Goal: Information Seeking & Learning: Learn about a topic

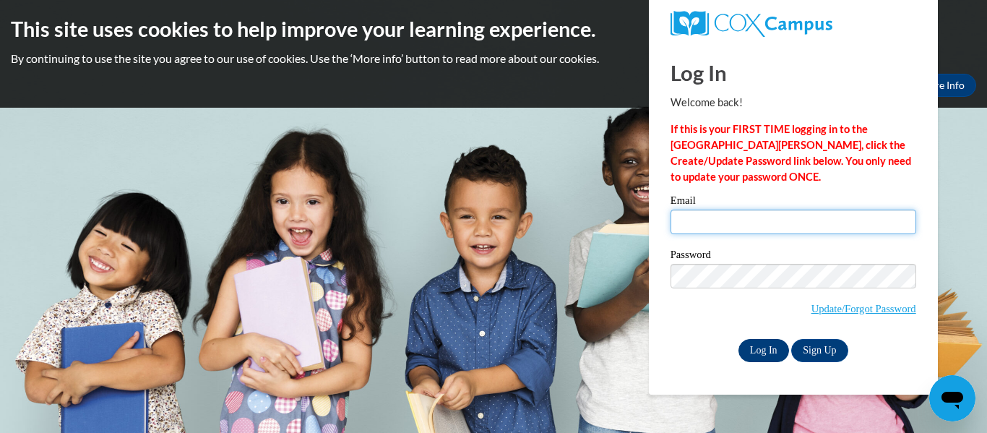
type input "linda.hills@mga.edu"
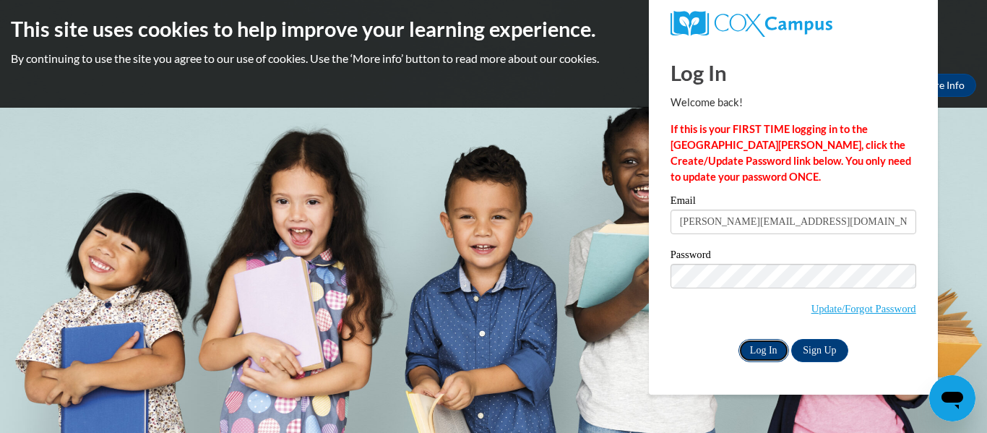
click at [758, 345] on input "Log In" at bounding box center [763, 350] width 51 height 23
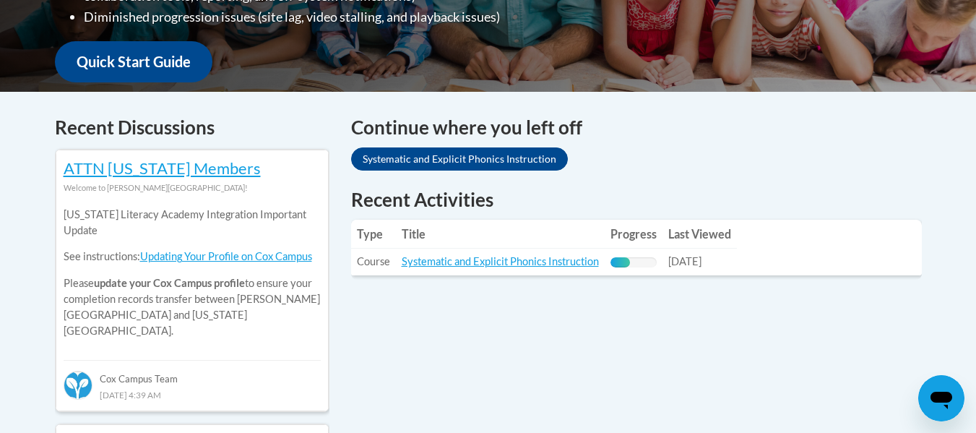
scroll to position [530, 0]
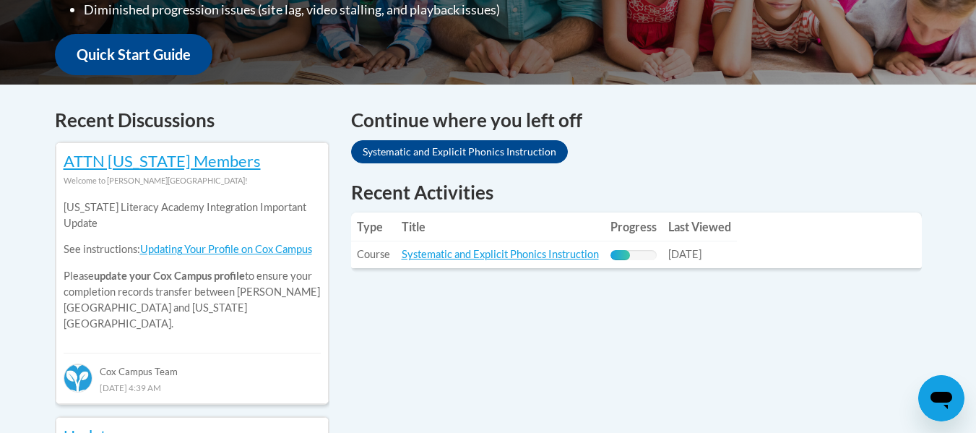
drag, startPoint x: 981, startPoint y: 87, endPoint x: 939, endPoint y: 194, distance: 115.5
click at [457, 255] on link "Systematic and Explicit Phonics Instruction" at bounding box center [500, 254] width 197 height 12
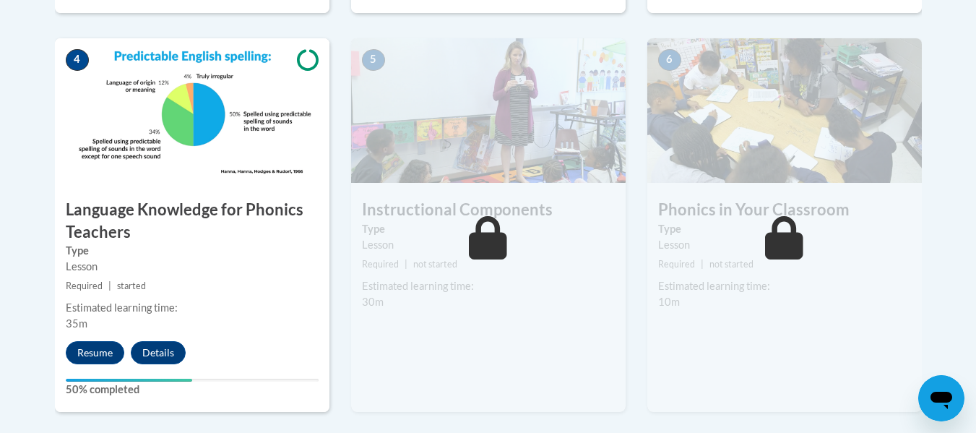
scroll to position [853, 0]
